Goal: Complete application form

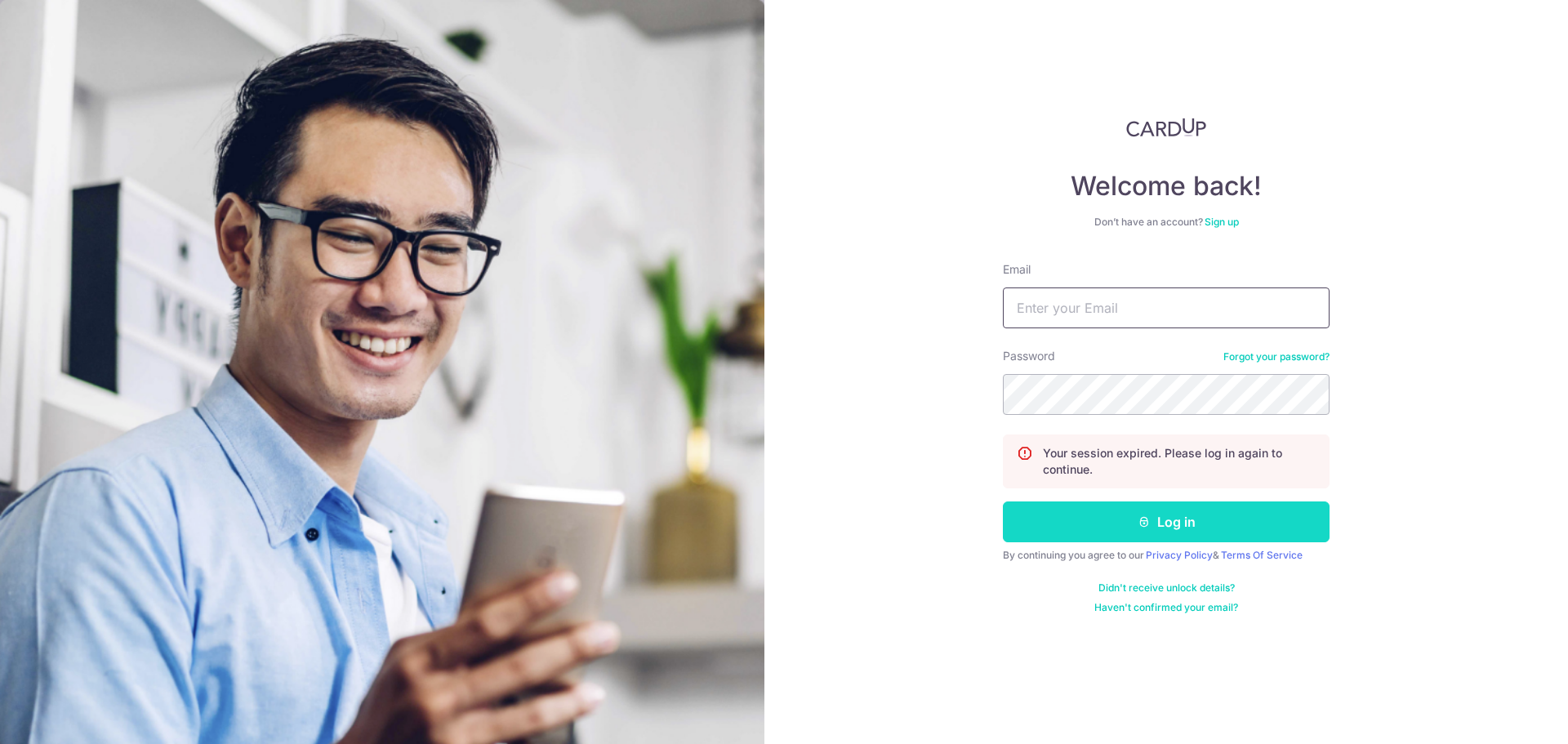
type input "[EMAIL_ADDRESS][DOMAIN_NAME]"
click at [1139, 516] on icon "submit" at bounding box center [1144, 522] width 13 height 13
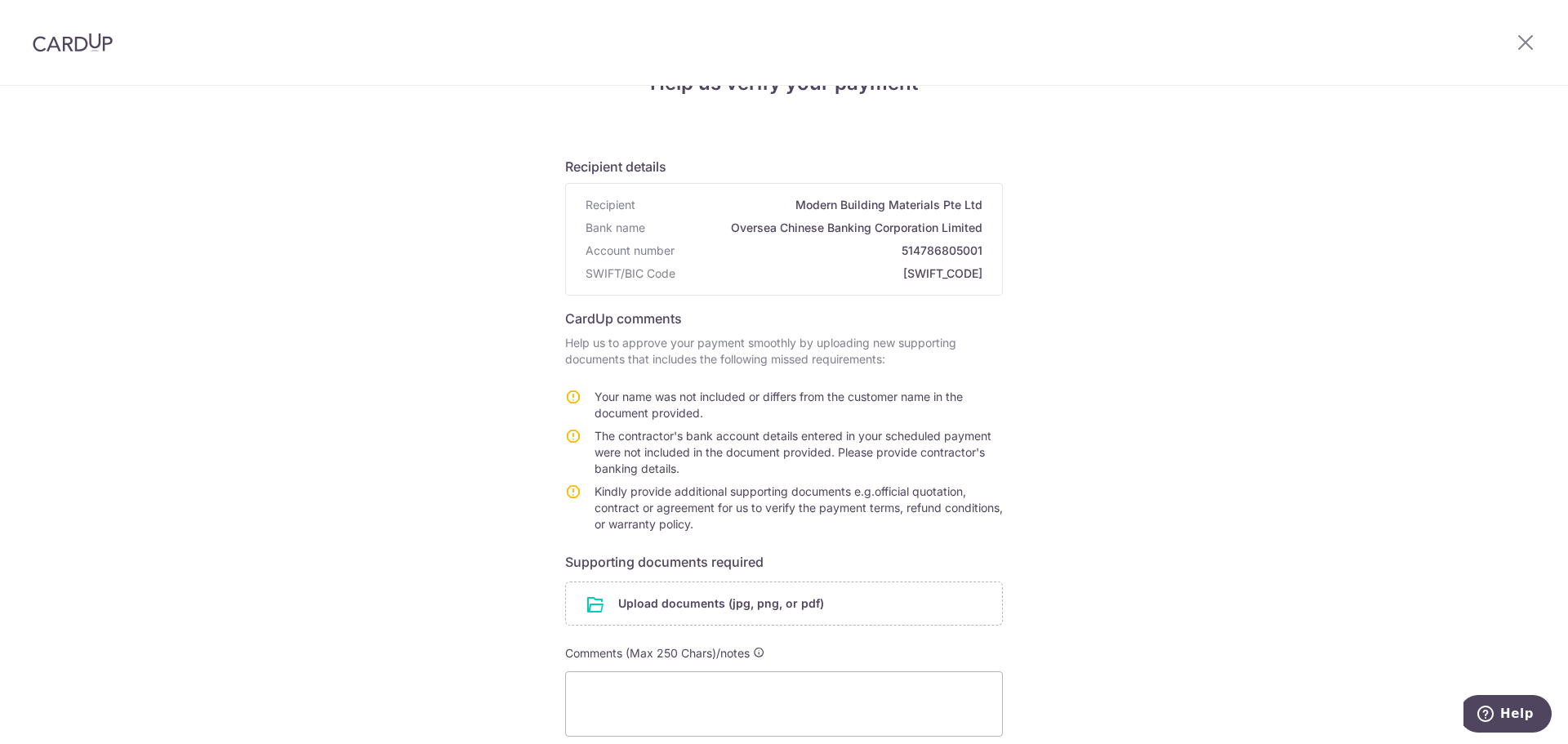
scroll to position [232, 0]
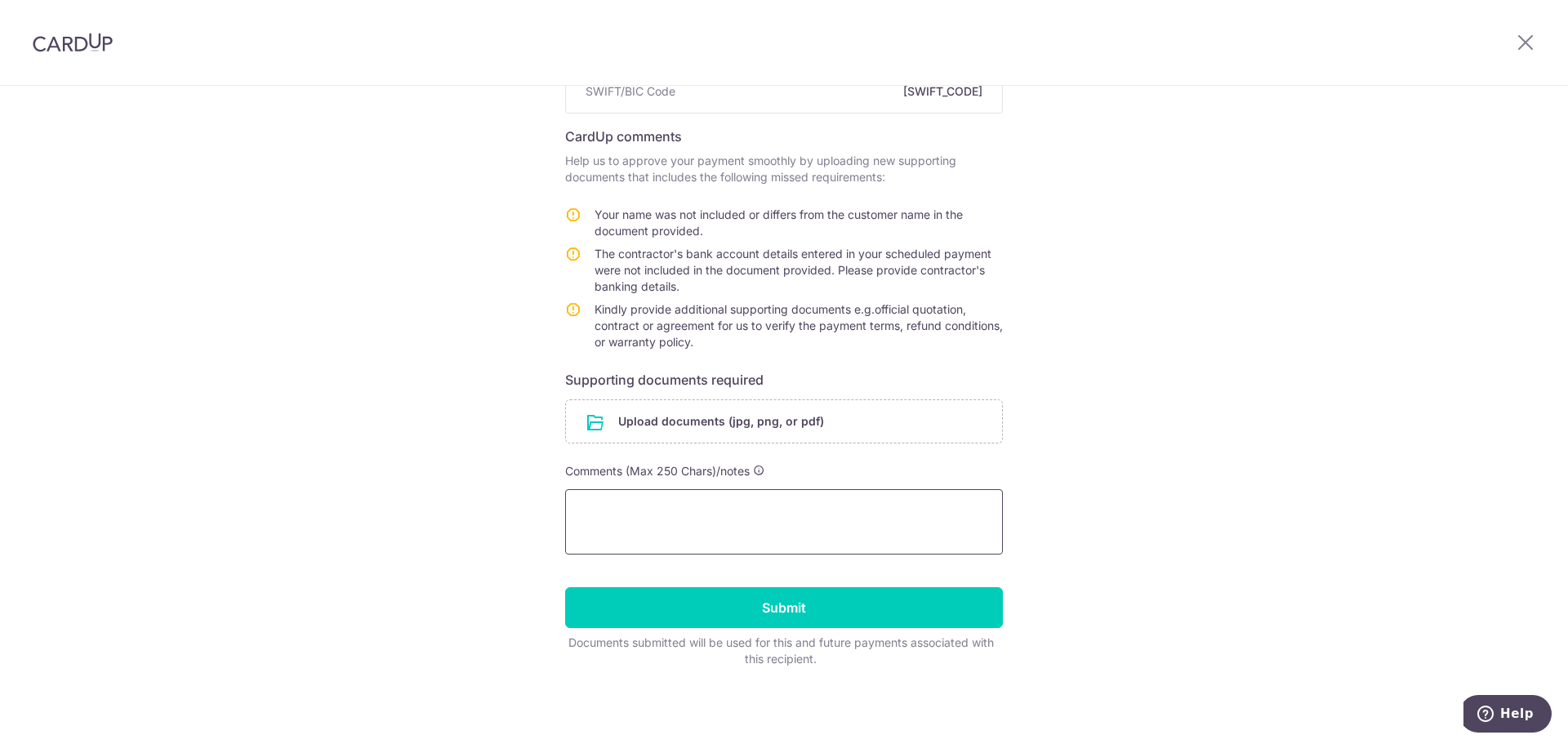
click at [706, 530] on textarea at bounding box center [784, 522] width 438 height 65
click at [730, 515] on textarea "I previously uploaded the appointment of my ID as my proxy when dealing with the" at bounding box center [784, 522] width 438 height 65
click at [888, 513] on textarea "I previously uploaded the letter showing proof of my appointment of myID as my …" at bounding box center [784, 522] width 438 height 65
click at [894, 513] on textarea "I previously uploaded the letter showing proof of my appointment of myID as my …" at bounding box center [784, 522] width 438 height 65
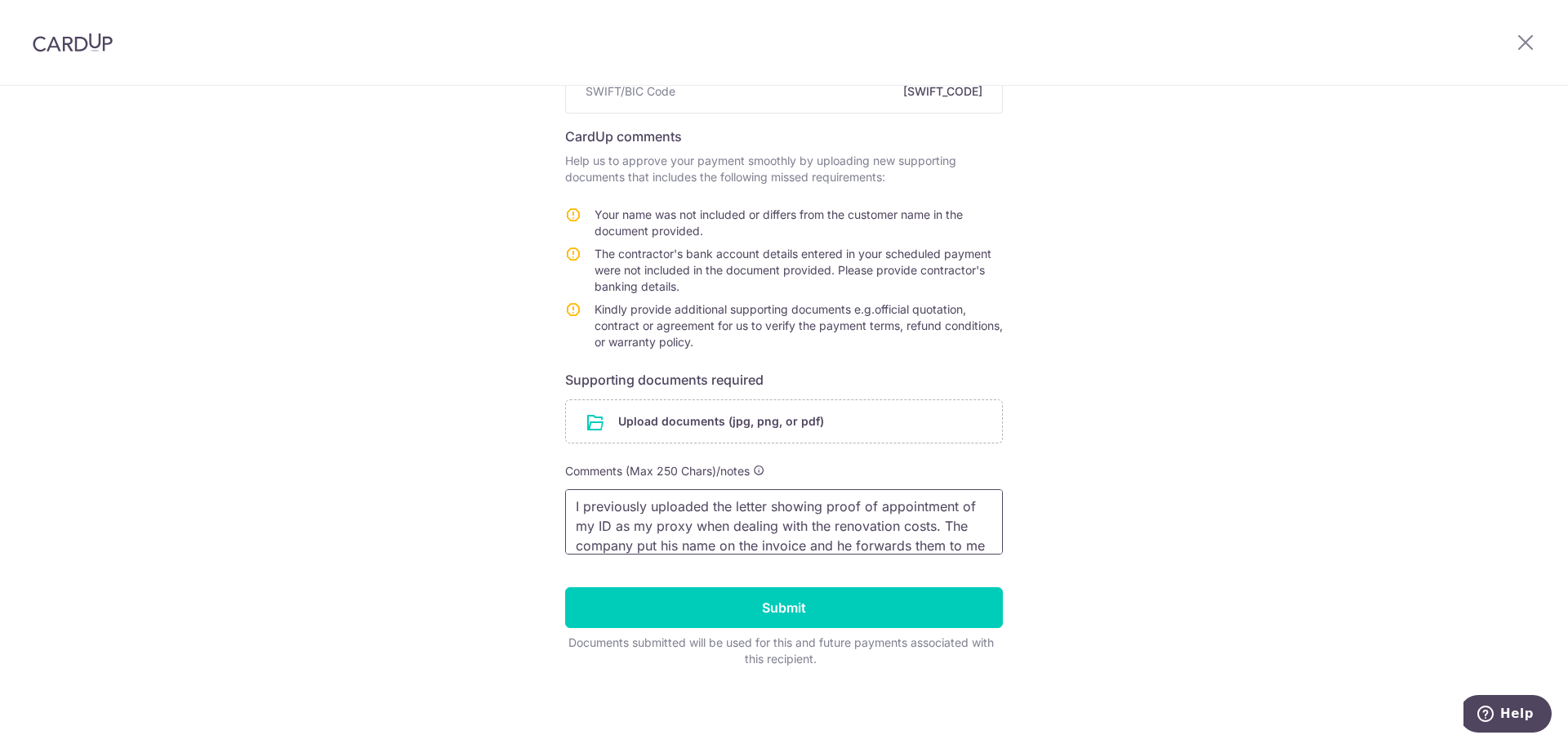
scroll to position [22, 0]
click at [754, 419] on input "file" at bounding box center [784, 421] width 436 height 42
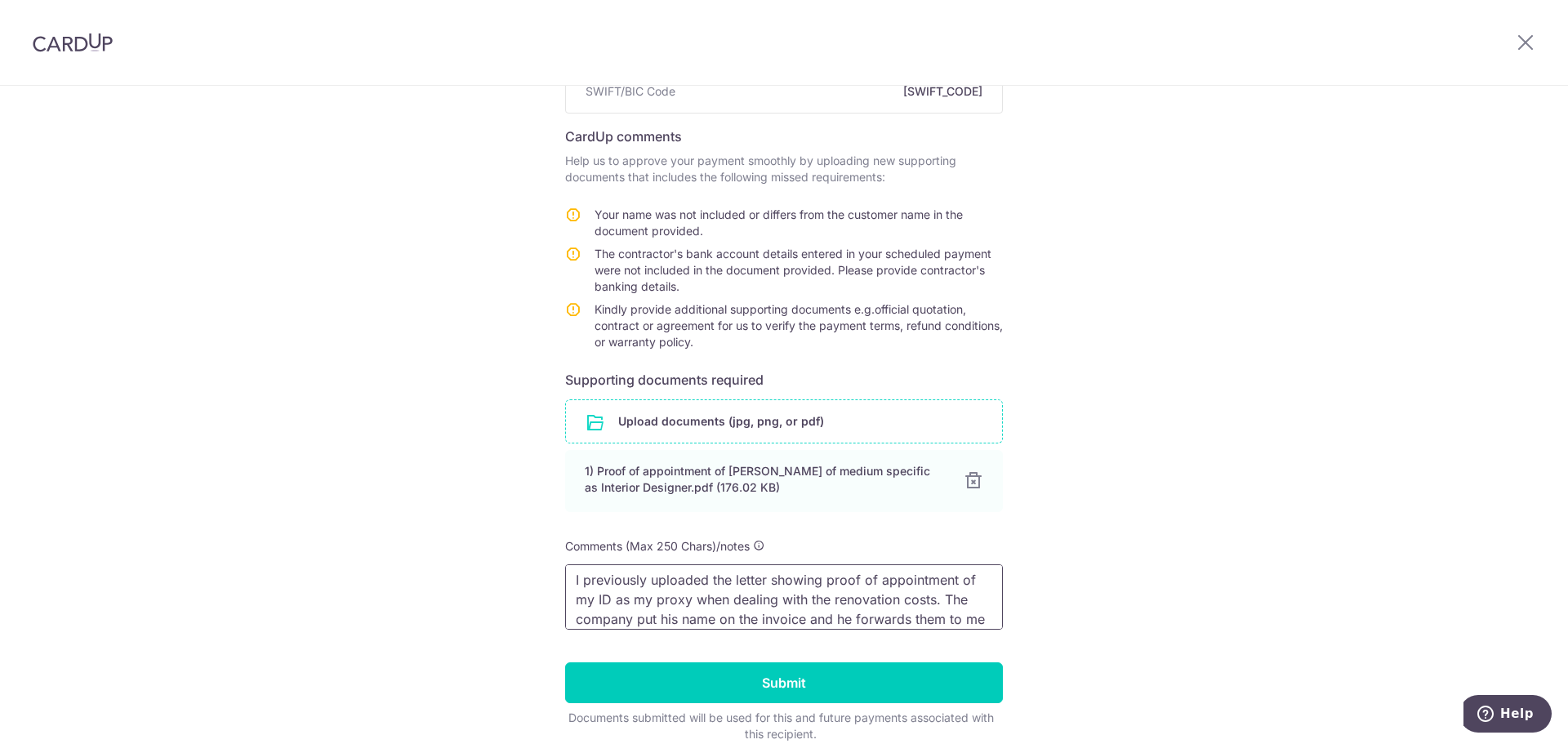
scroll to position [0, 0]
click at [608, 608] on textarea "I previously uploaded the letter showing proof of appointment of my ID as my pr…" at bounding box center [784, 597] width 438 height 65
click at [953, 611] on textarea "I previously uploaded the letter showing proof of appointment of my ID Ulrich C…" at bounding box center [784, 597] width 438 height 65
type textarea "I previously uploaded the letter showing proof of appointment of my ID Ulrich C…"
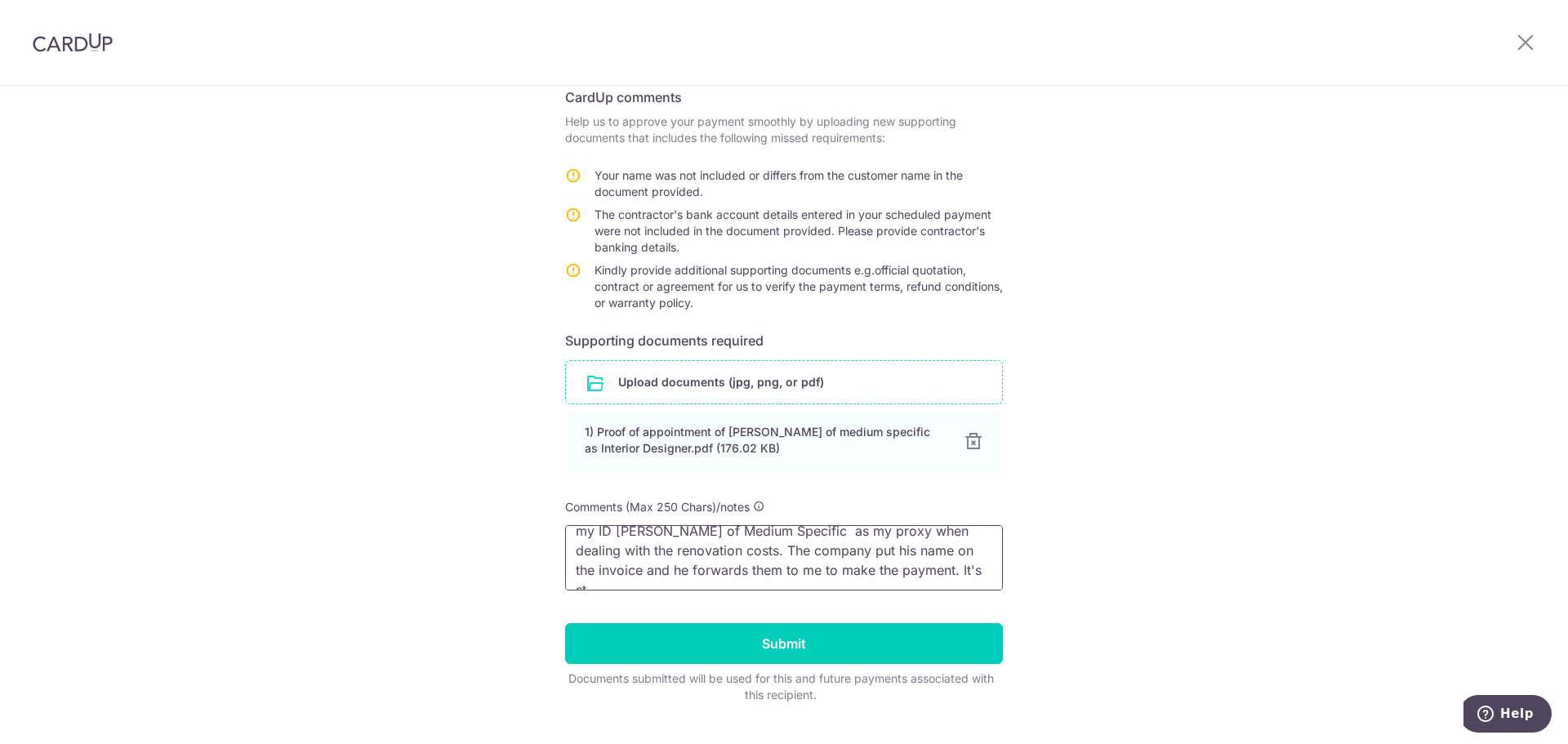
scroll to position [307, 0]
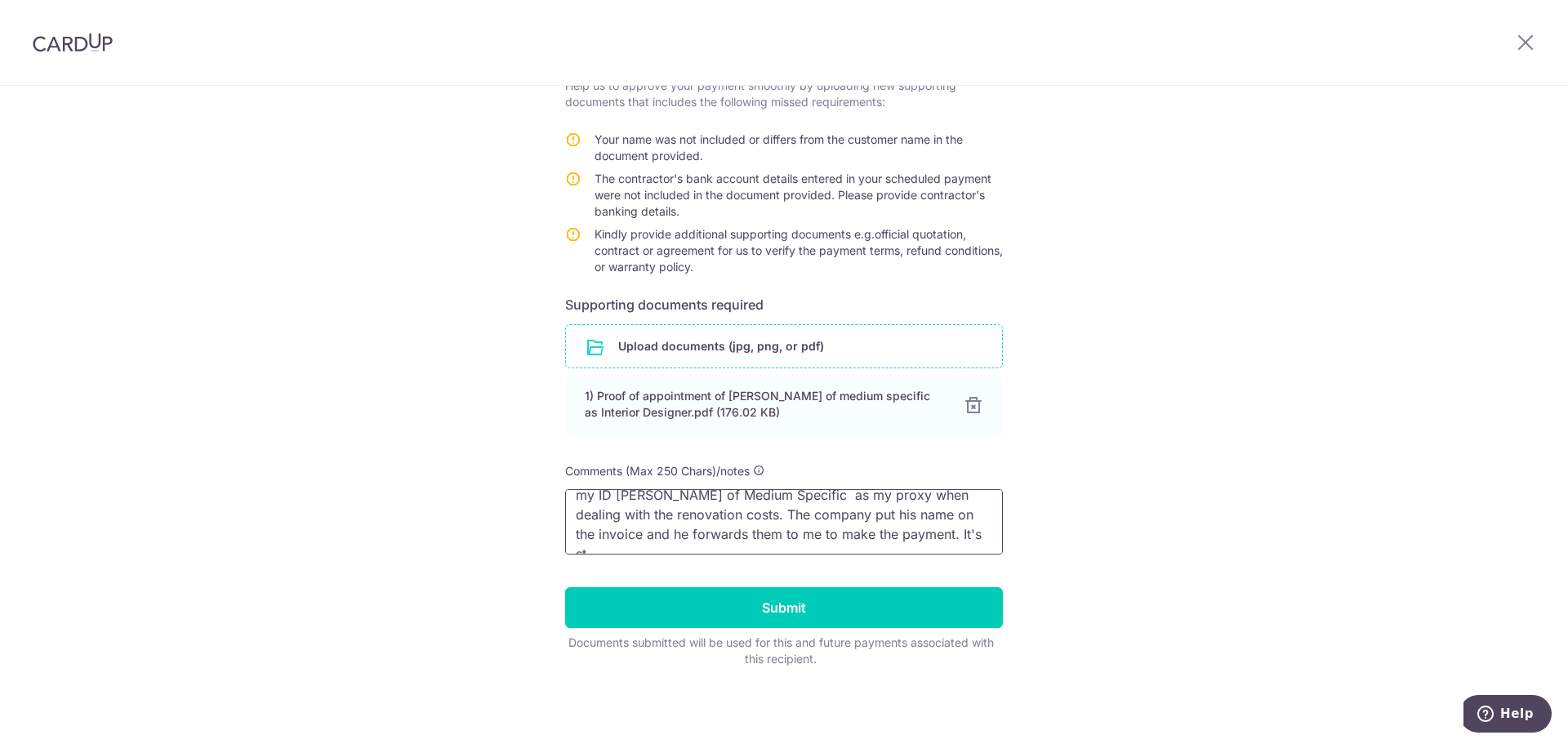
click at [973, 537] on textarea "I previously uploaded the letter showing proof of appointment of my ID Ulrich C…" at bounding box center [784, 522] width 438 height 65
click at [572, 509] on textarea "I previously uploaded the letter showing proof of appointment of my ID Ulrich C…" at bounding box center [784, 522] width 438 height 65
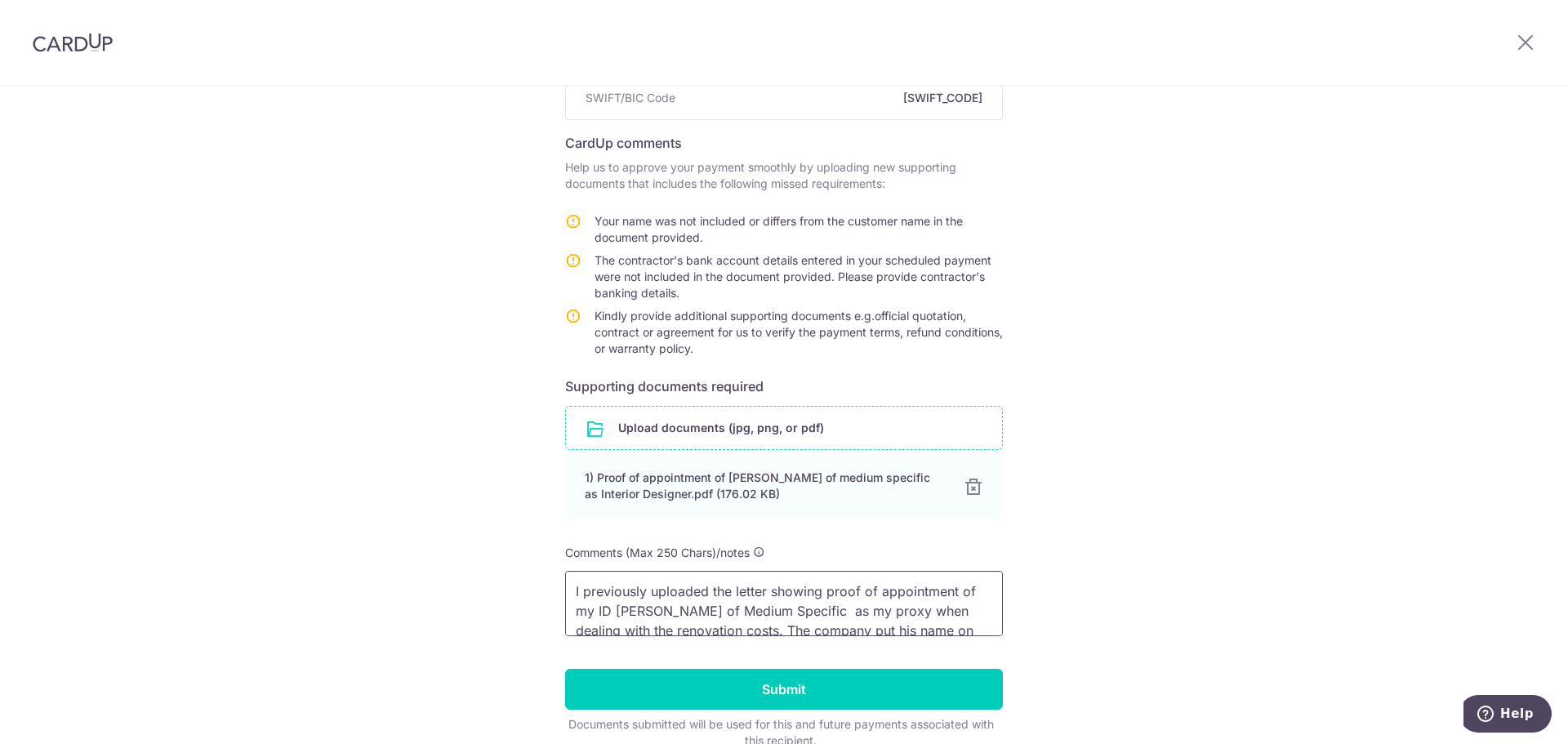
drag, startPoint x: 954, startPoint y: 614, endPoint x: 293, endPoint y: 490, distance: 672.5
click at [295, 517] on div "Help us verify your payment Recipient details Recipient Modern Building Materia…" at bounding box center [784, 343] width 1568 height 965
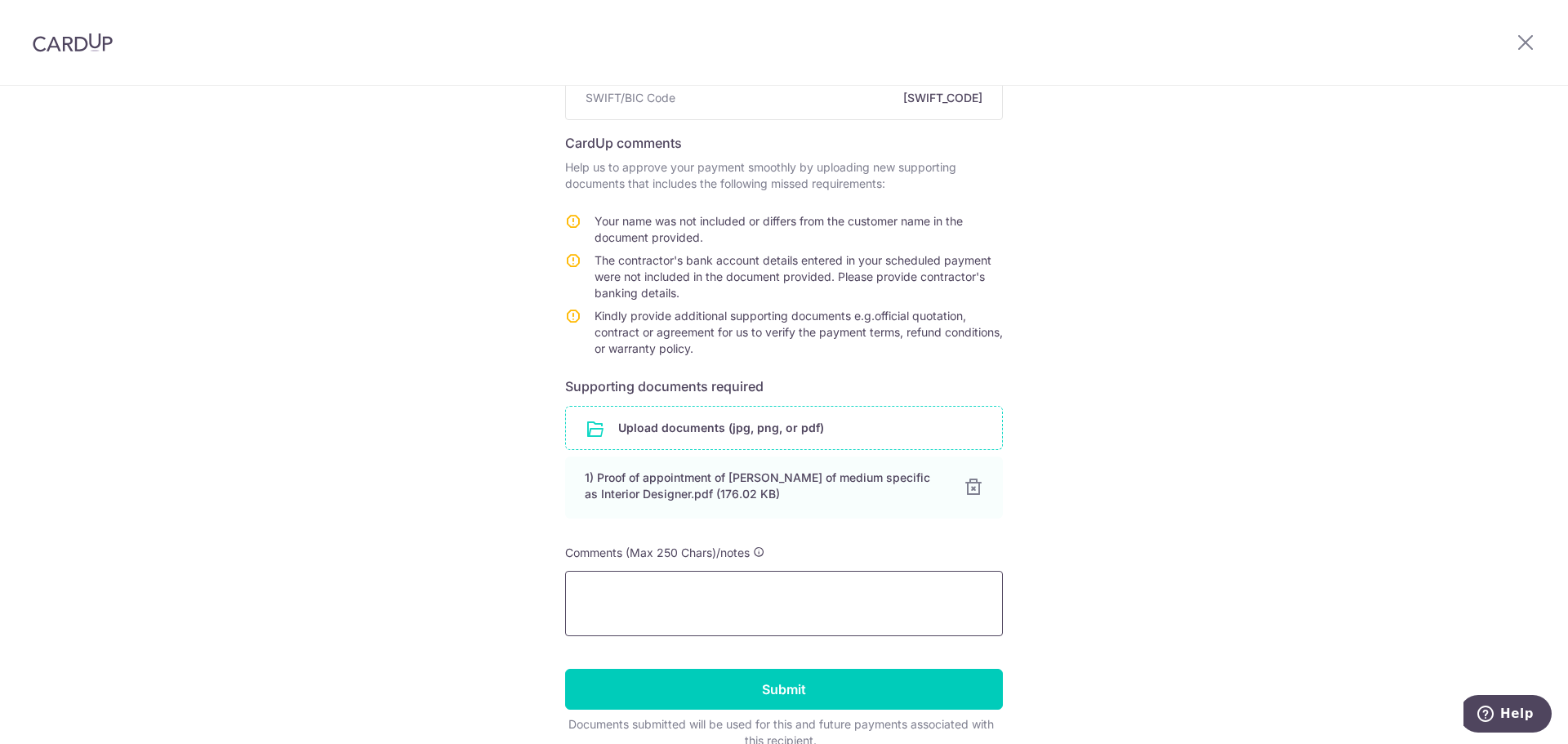
scroll to position [307, 0]
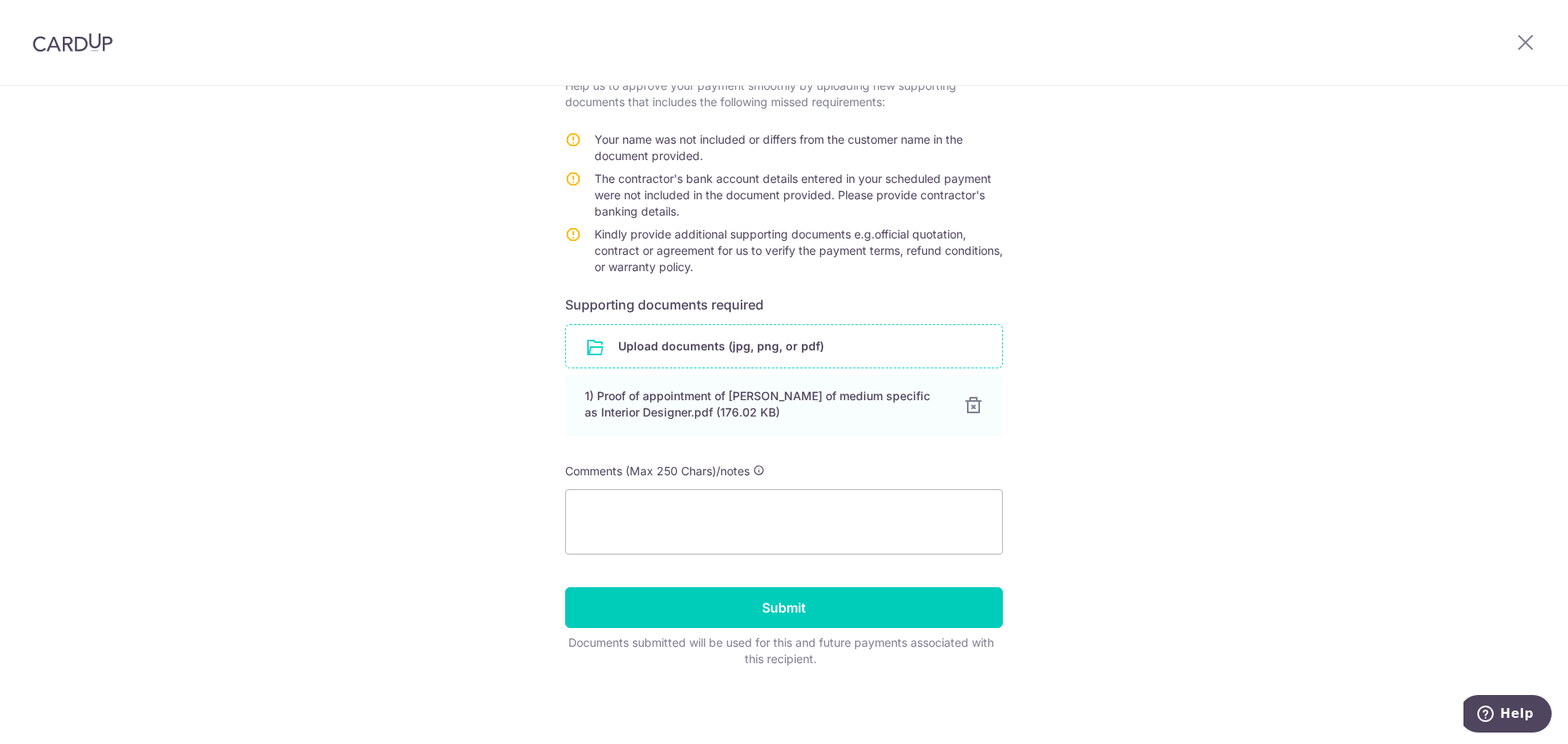
click at [621, 356] on input "file" at bounding box center [784, 345] width 436 height 42
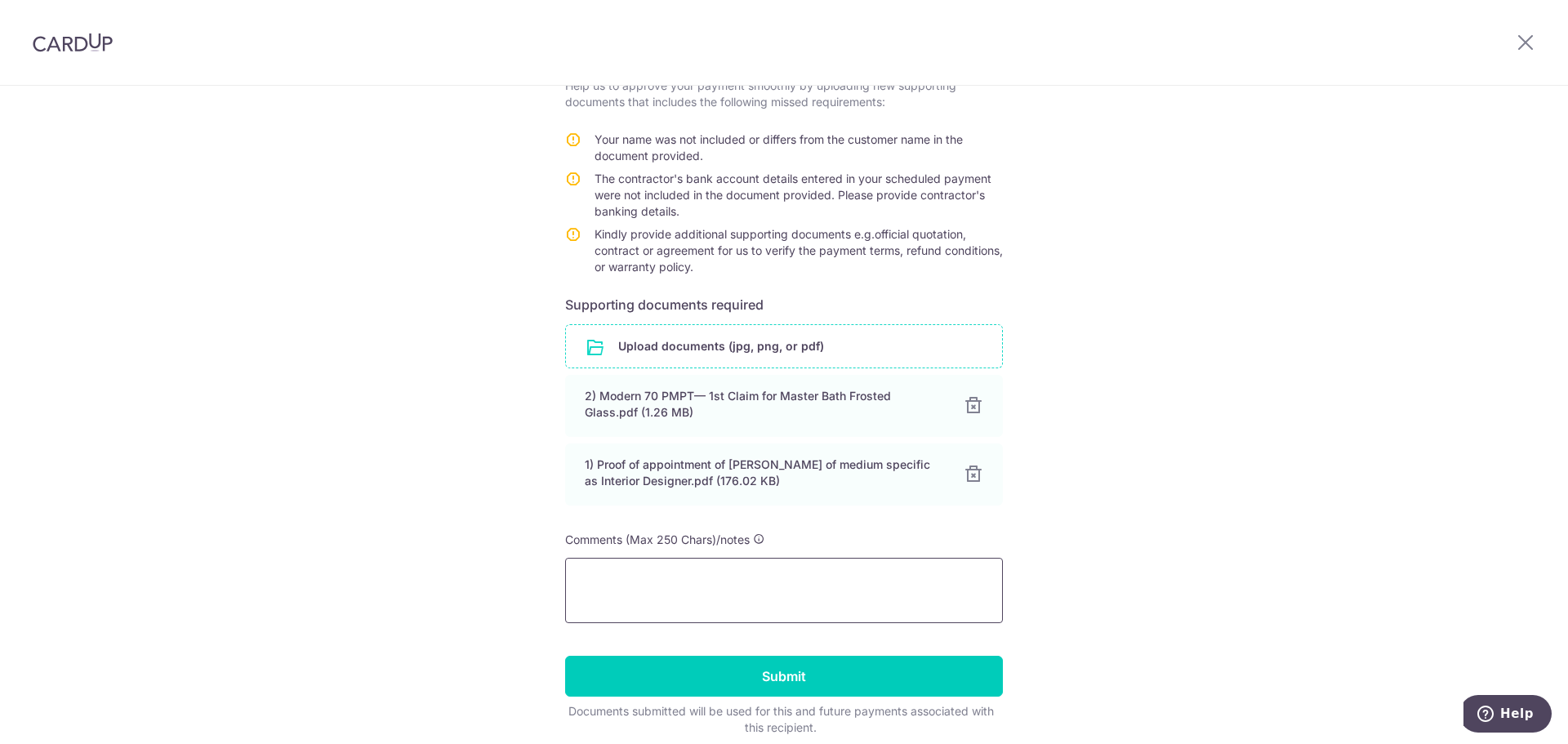
click at [654, 575] on textarea at bounding box center [784, 590] width 438 height 65
type textarea "-"
click at [632, 353] on input "file" at bounding box center [784, 345] width 436 height 42
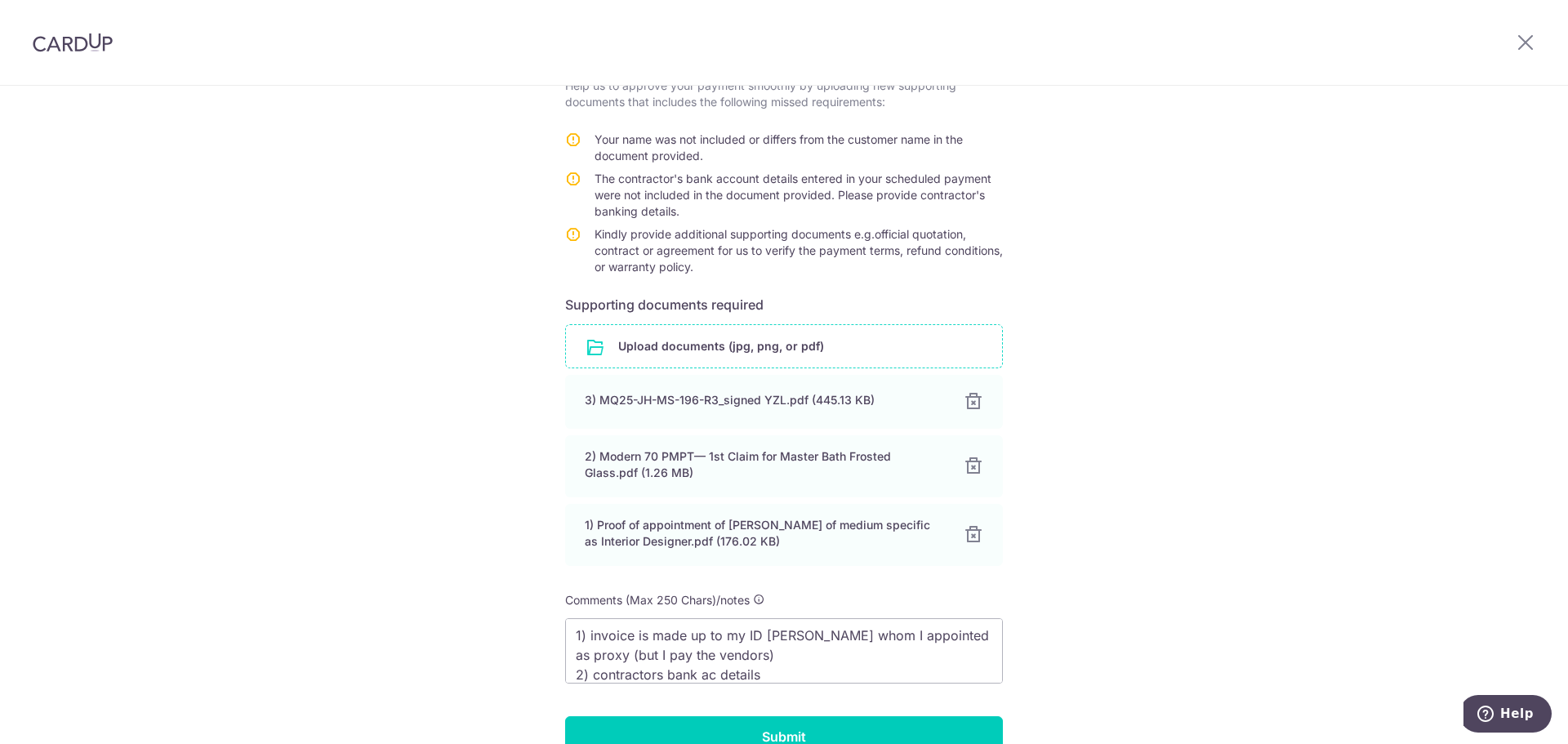
drag, startPoint x: 769, startPoint y: 686, endPoint x: 780, endPoint y: 741, distance: 56.1
click at [768, 689] on form "Recipient details Recipient Modern Building Materials Pte Ltd Bank name Oversea…" at bounding box center [784, 341] width 438 height 909
click at [785, 674] on textarea "1) invoice is made up to my ID Ulrich whom I appointed as proxy (but I pay the …" at bounding box center [784, 651] width 438 height 65
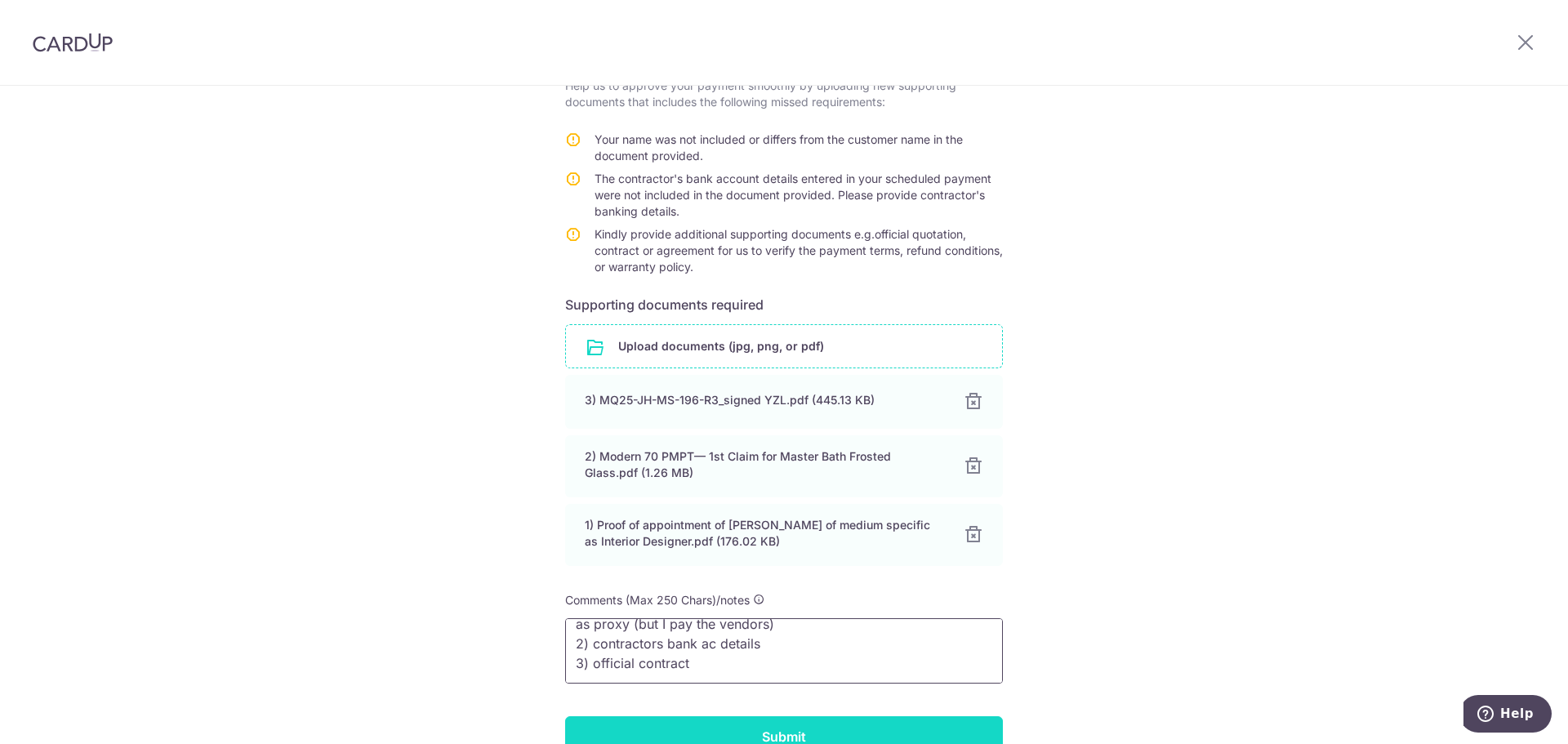
type textarea "1) invoice is made up to my ID Ulrich whom I appointed as proxy (but I pay the …"
click at [779, 735] on input "Submit" at bounding box center [784, 737] width 438 height 41
